Goal: Navigation & Orientation: Find specific page/section

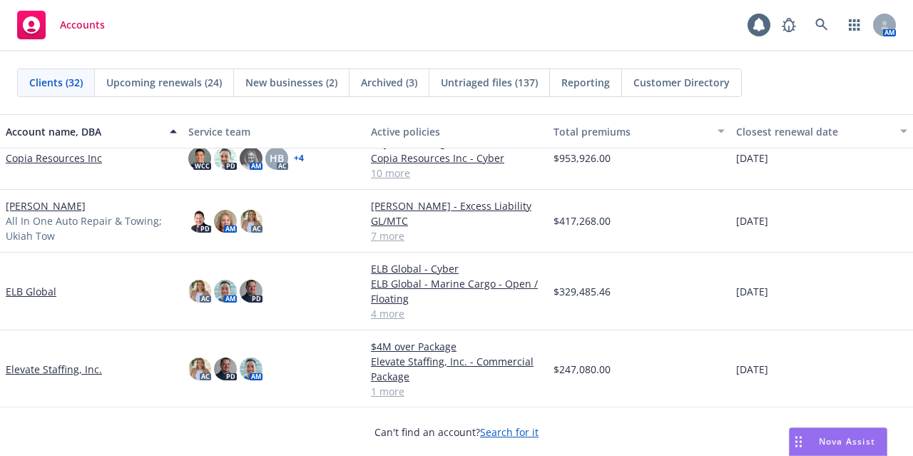
scroll to position [579, 0]
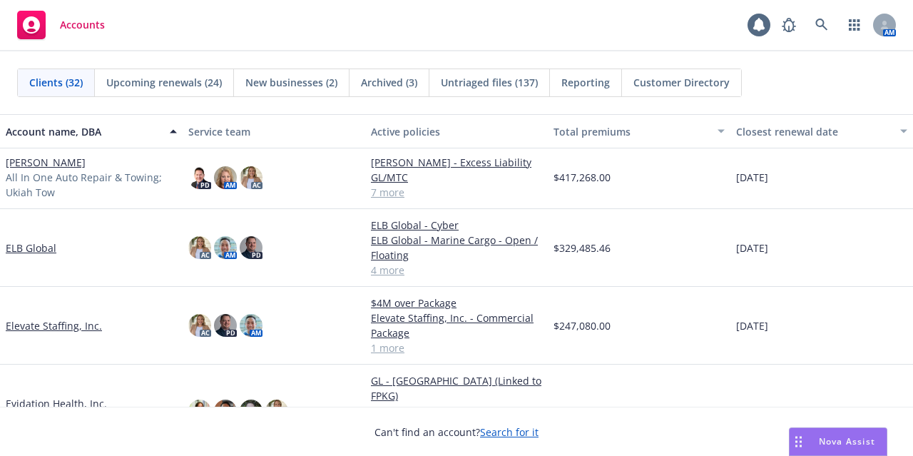
click at [53, 255] on link "ELB Global" at bounding box center [31, 247] width 51 height 15
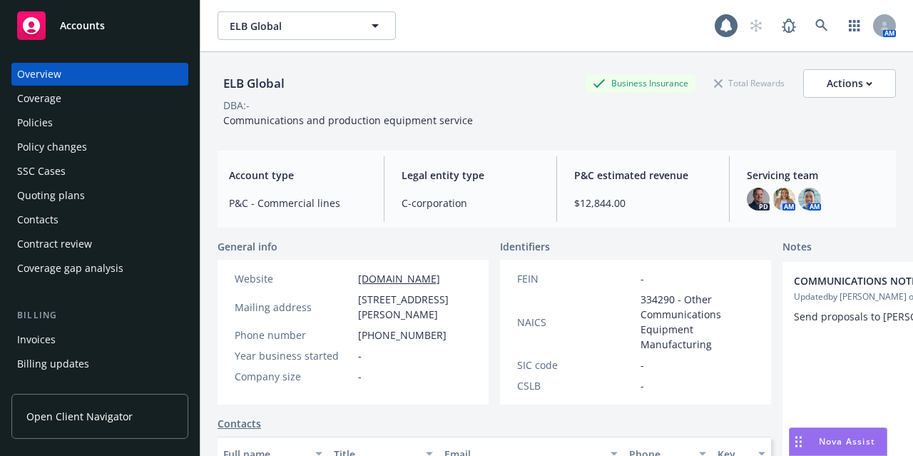
click at [128, 121] on div "Policies" at bounding box center [99, 122] width 165 height 23
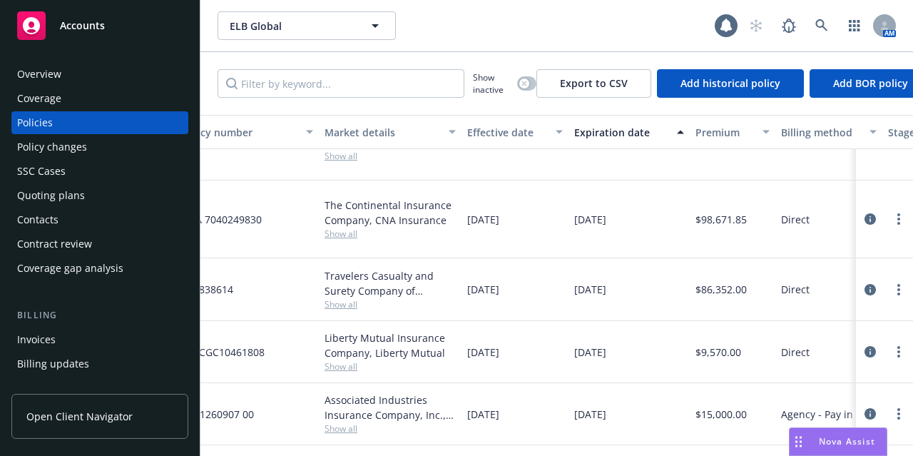
scroll to position [113, 389]
